Goal: Task Accomplishment & Management: Manage account settings

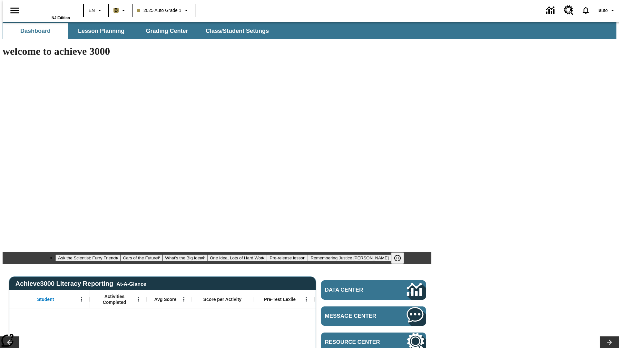
type input "-1"
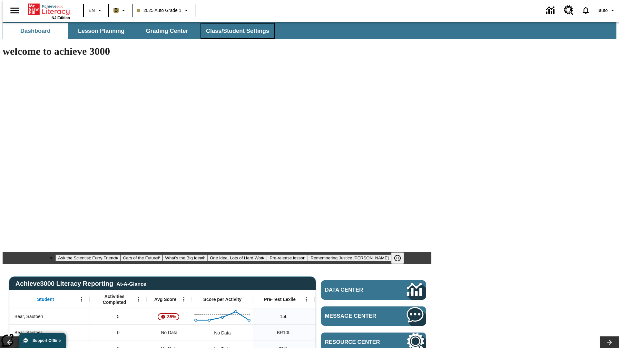
click at [234, 31] on span "Class/Student Settings" at bounding box center [237, 30] width 63 height 7
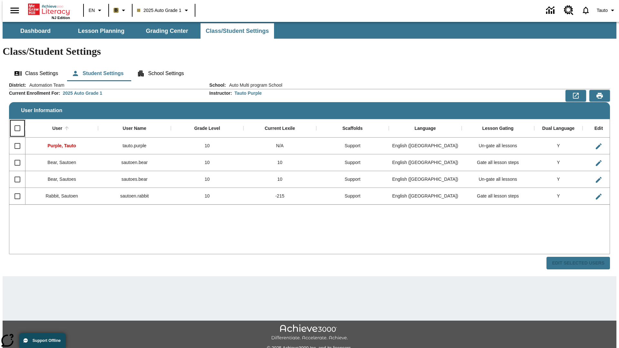
click at [15, 122] on input "Select all rows" at bounding box center [18, 129] width 14 height 14
checkbox input "true"
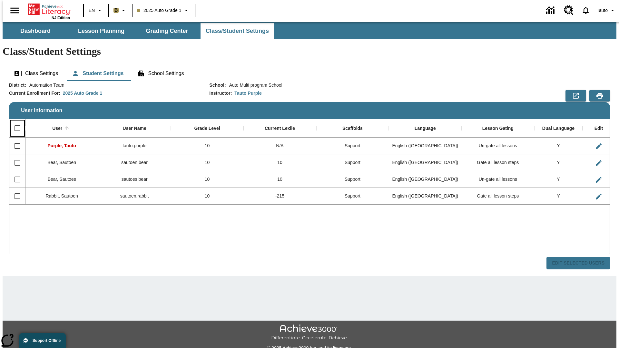
checkbox input "true"
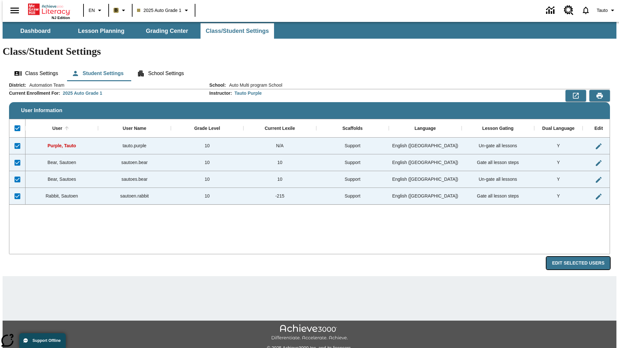
click at [584, 257] on button "Edit Selected Users" at bounding box center [579, 263] width 64 height 13
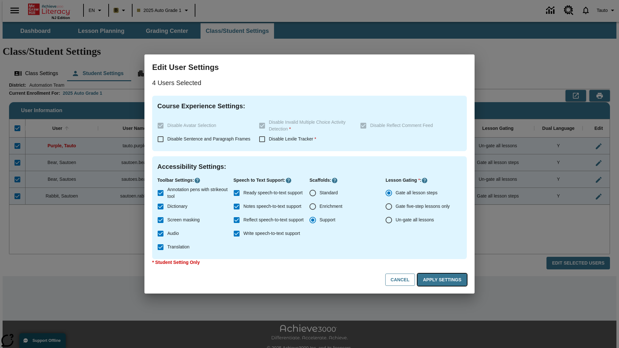
click at [444, 280] on button "Apply Settings" at bounding box center [442, 280] width 49 height 13
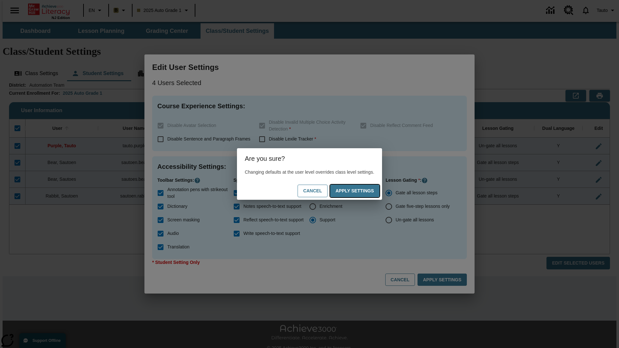
click at [361, 191] on button "Apply Settings" at bounding box center [354, 191] width 49 height 13
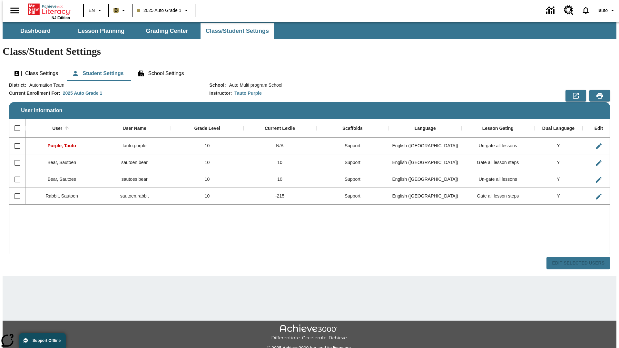
checkbox input "false"
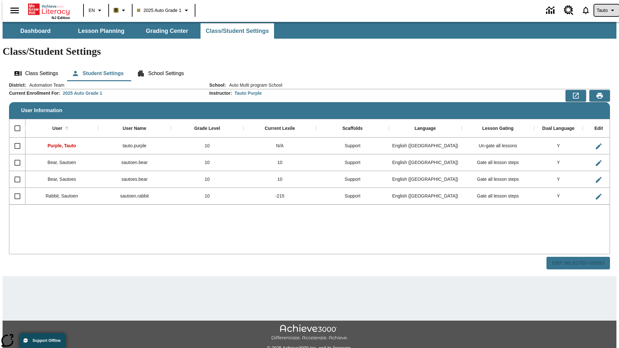
click at [604, 10] on span "Tauto" at bounding box center [602, 10] width 11 height 7
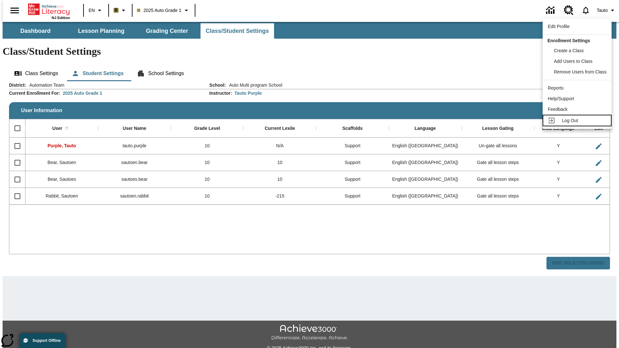
click at [578, 121] on span "Log Out" at bounding box center [570, 120] width 16 height 5
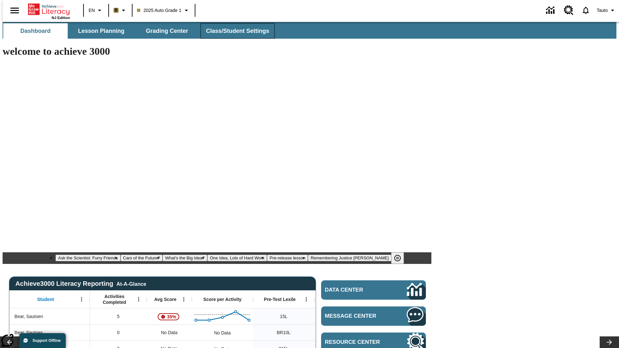
click at [234, 31] on span "Class/Student Settings" at bounding box center [237, 30] width 63 height 7
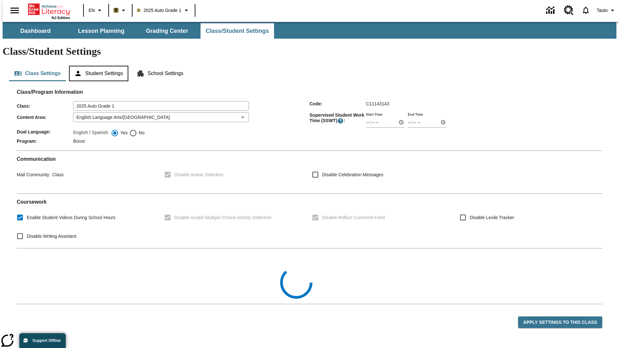
click at [97, 66] on button "Student Settings" at bounding box center [98, 73] width 59 height 15
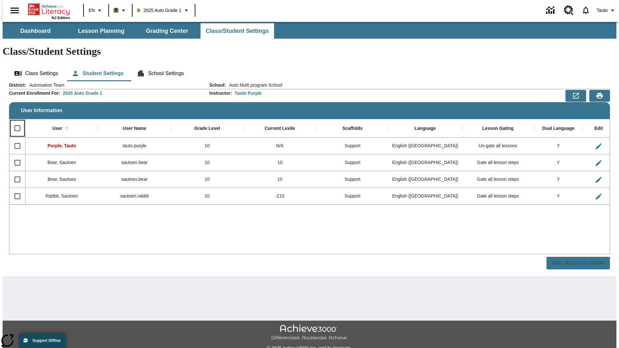
click at [15, 122] on input "Select all rows" at bounding box center [18, 129] width 14 height 14
checkbox input "true"
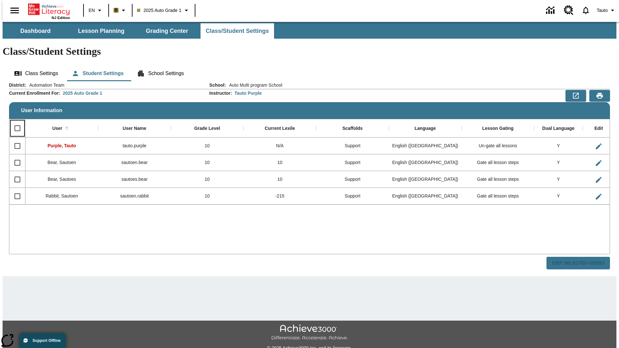
checkbox input "true"
